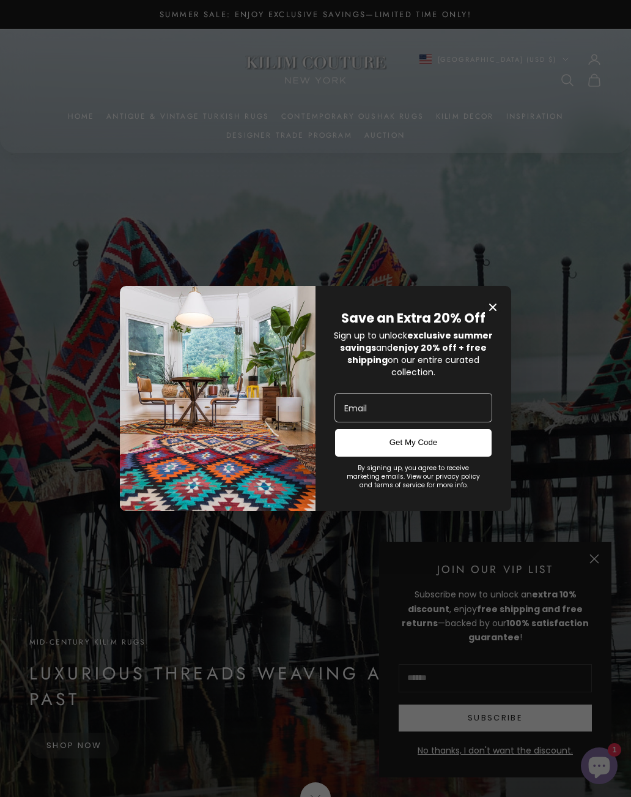
click at [496, 305] on span "Close modal" at bounding box center [493, 307] width 17 height 17
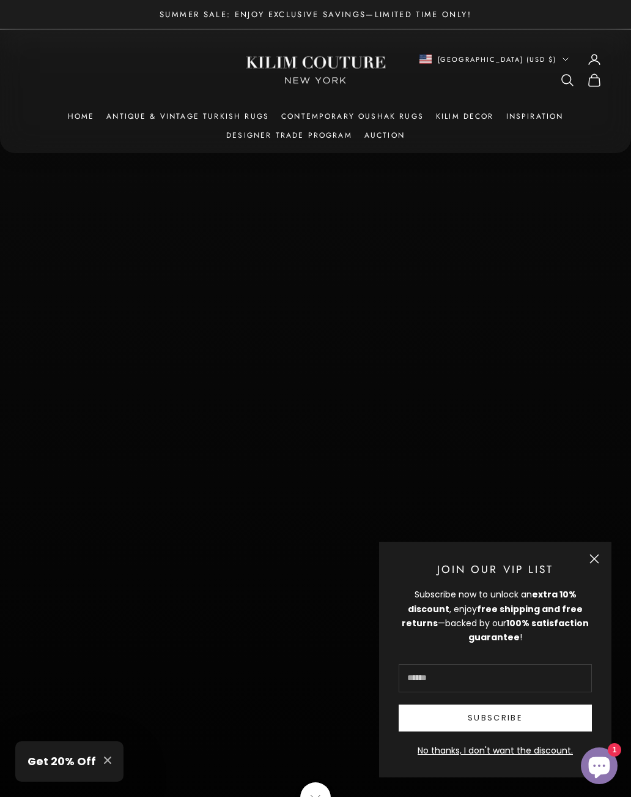
click at [590, 560] on button "Close" at bounding box center [595, 559] width 10 height 10
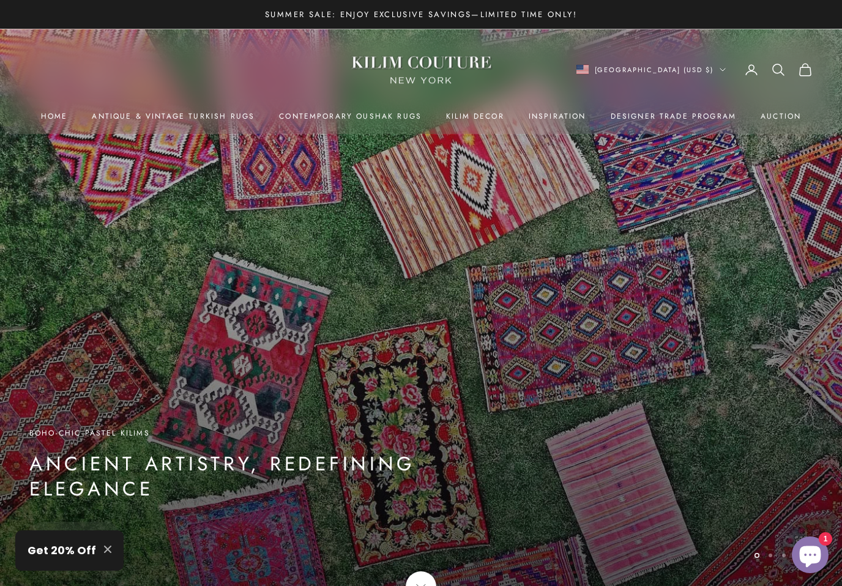
click at [65, 548] on h3 "Get 20% Off" at bounding box center [62, 551] width 69 height 16
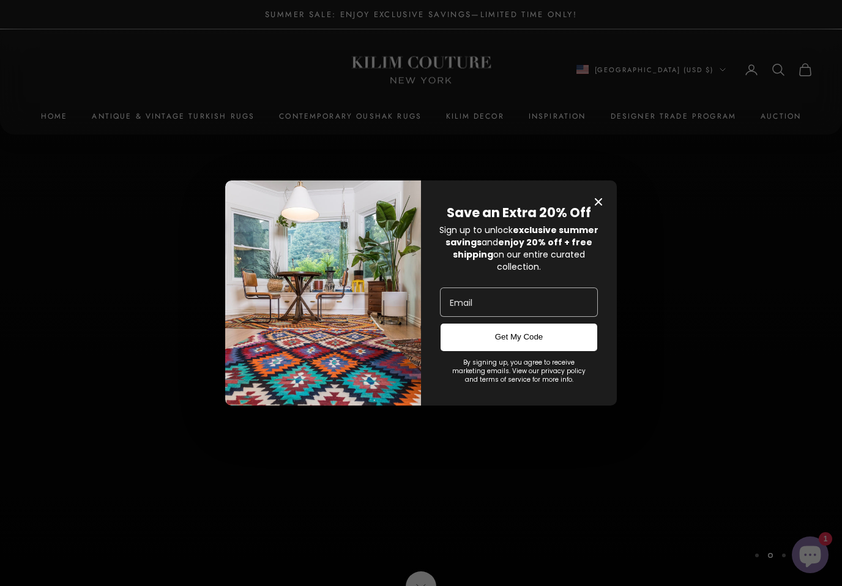
click at [597, 193] on span "Close modal" at bounding box center [598, 201] width 17 height 17
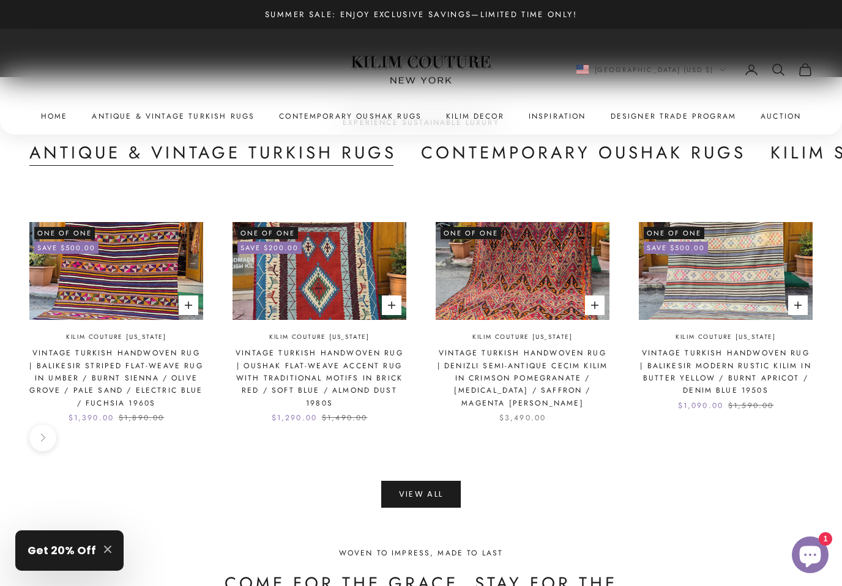
scroll to position [2832, 0]
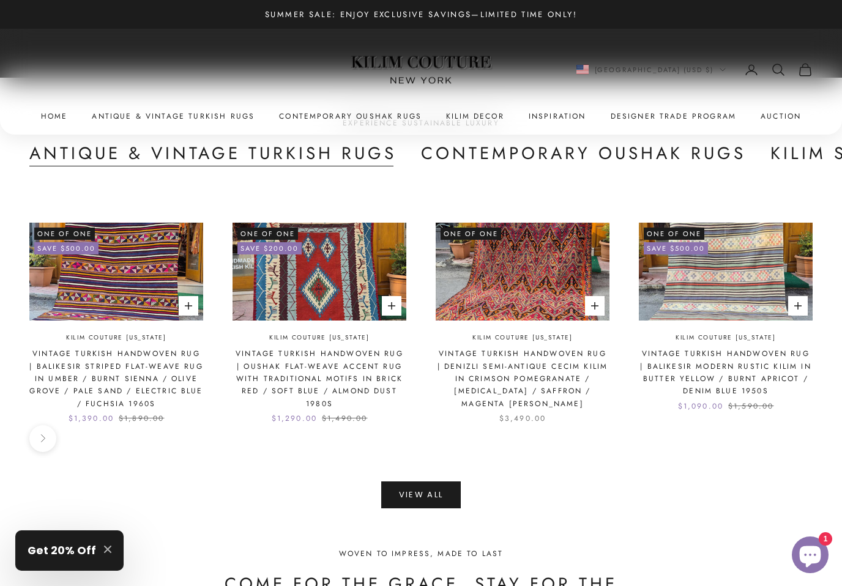
click at [570, 352] on link "Vintage Turkish Handwoven Rug | Denizli Semi-Antique Cecim Kilim in Crimson Pom…" at bounding box center [523, 378] width 174 height 62
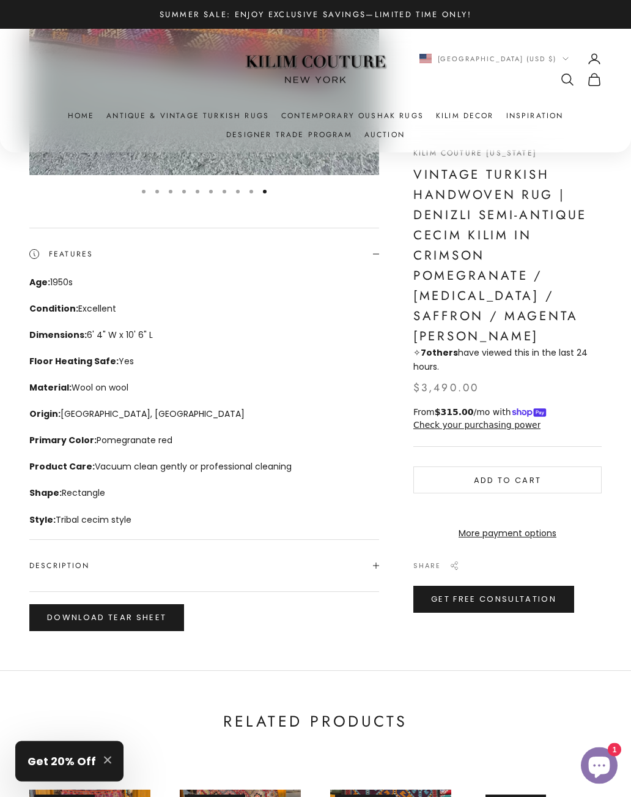
scroll to position [493, 0]
click at [107, 563] on span "Description" at bounding box center [204, 565] width 350 height 51
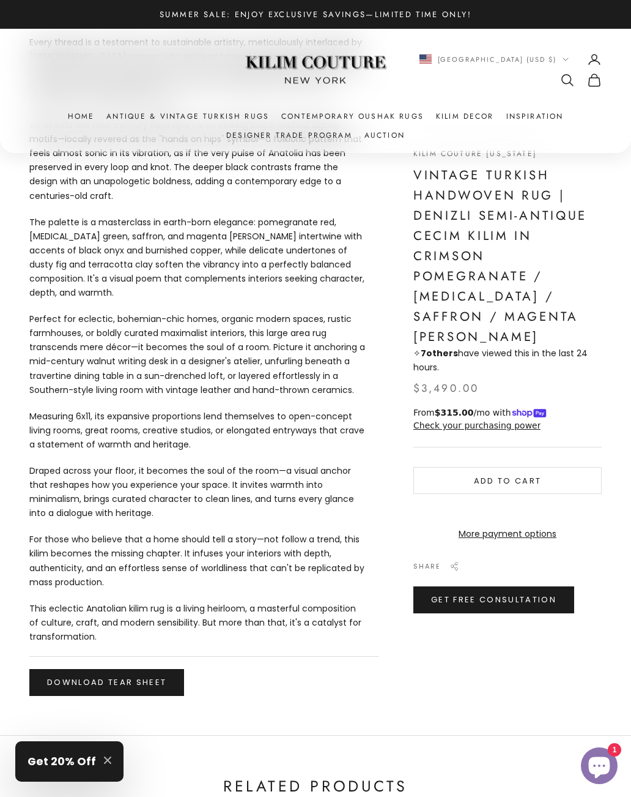
scroll to position [1145, 0]
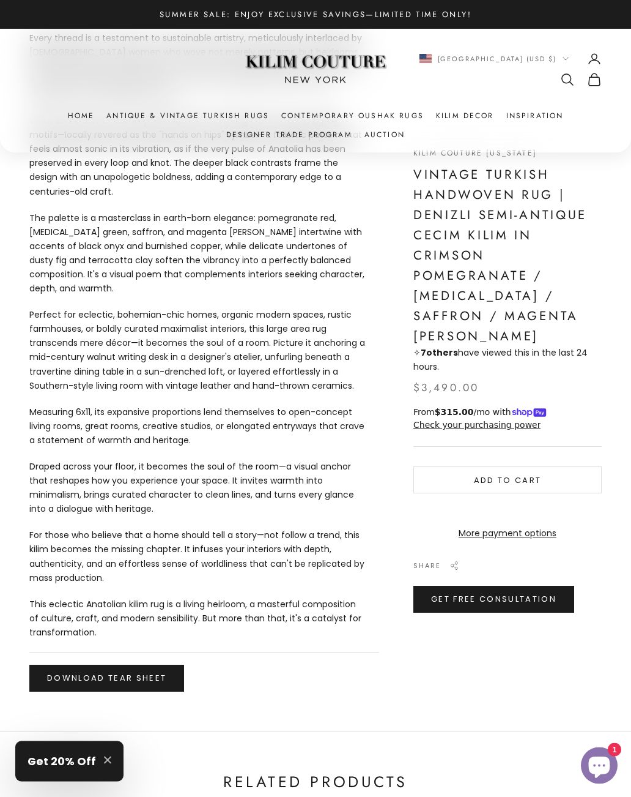
click at [80, 585] on button "Download Tear Sheet" at bounding box center [106, 678] width 155 height 27
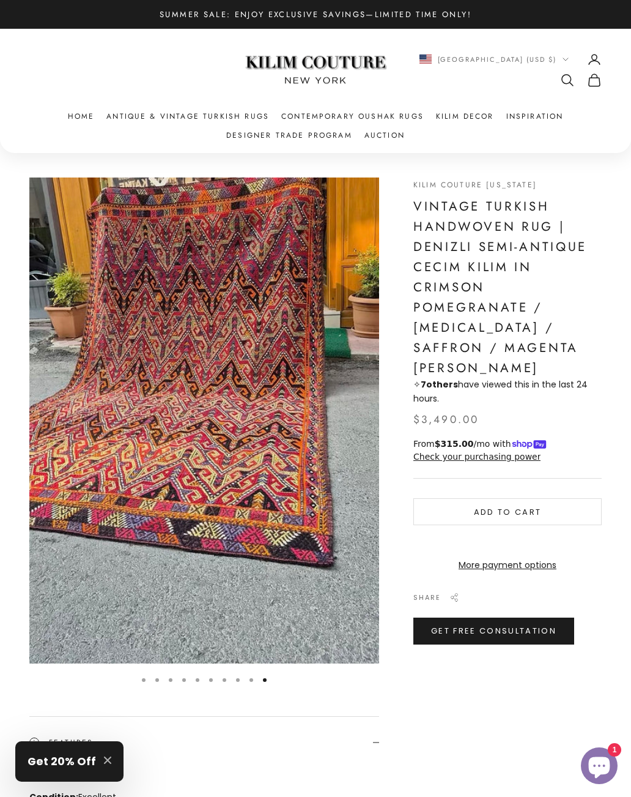
scroll to position [0, 0]
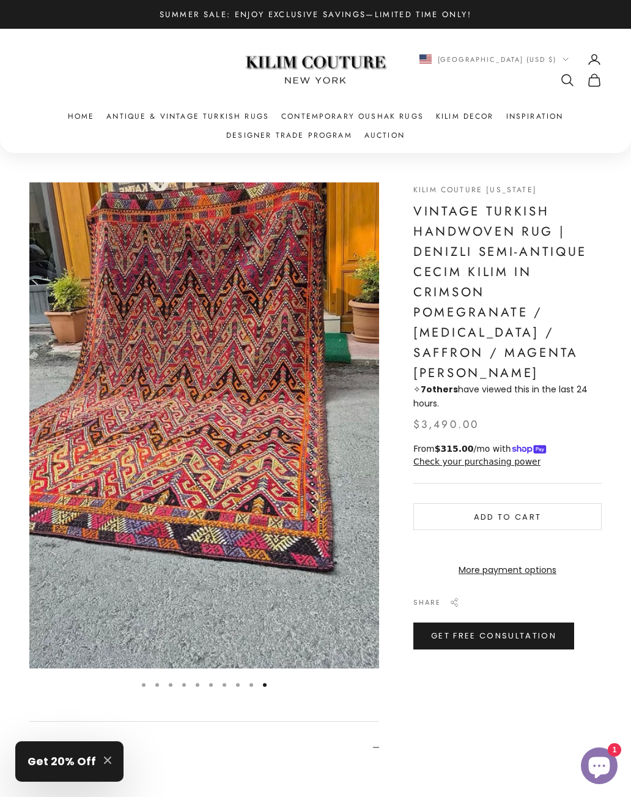
click at [350, 73] on img at bounding box center [315, 70] width 153 height 58
